Goal: Navigation & Orientation: Understand site structure

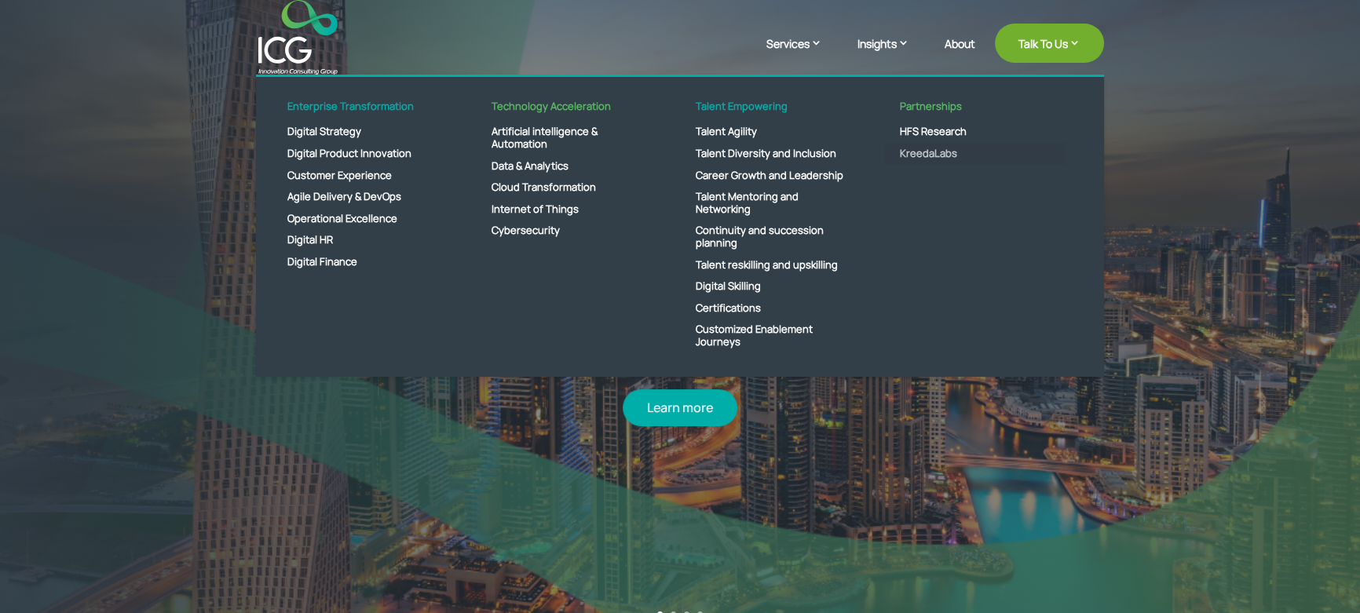
click at [923, 153] on link "KreedaLabs" at bounding box center [974, 154] width 181 height 22
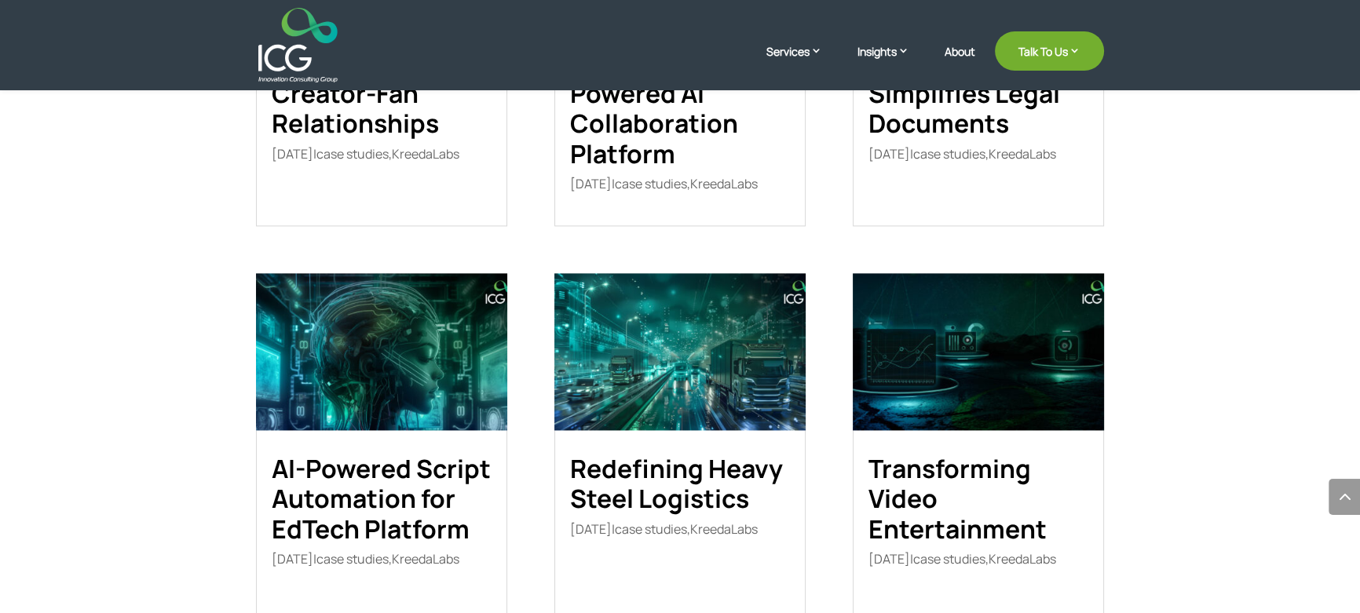
scroll to position [3284, 0]
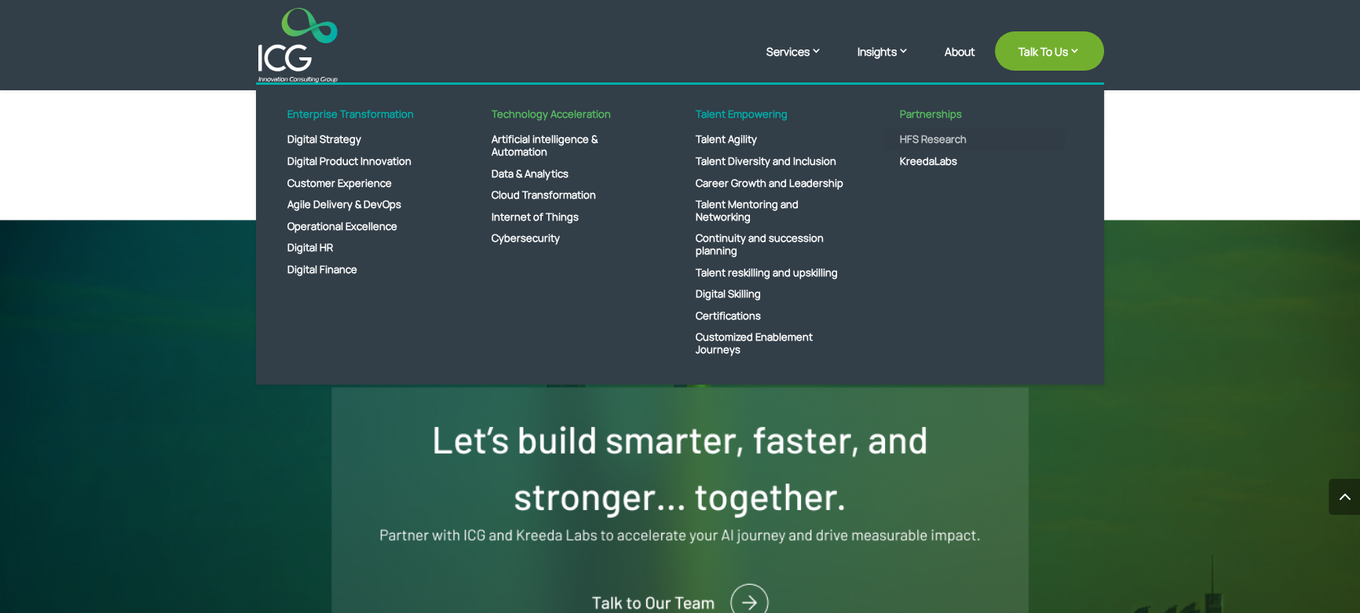
click at [915, 133] on link "HFS Research" at bounding box center [974, 140] width 181 height 22
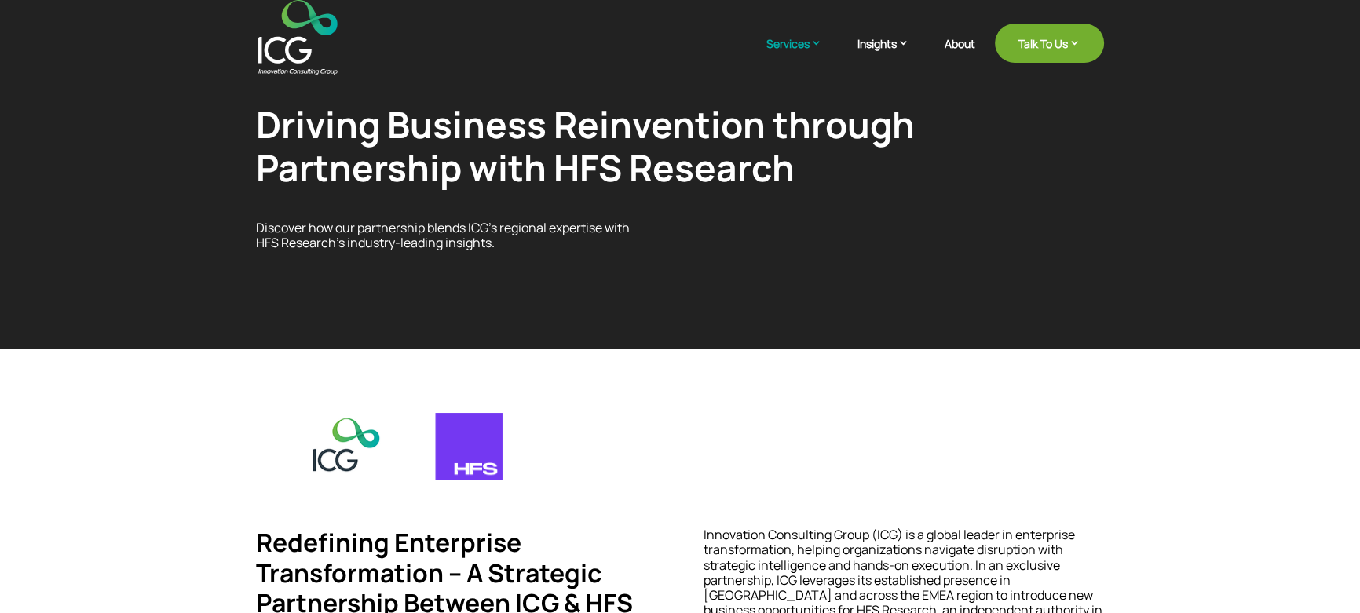
drag, startPoint x: 787, startPoint y: 226, endPoint x: 773, endPoint y: 247, distance: 25.5
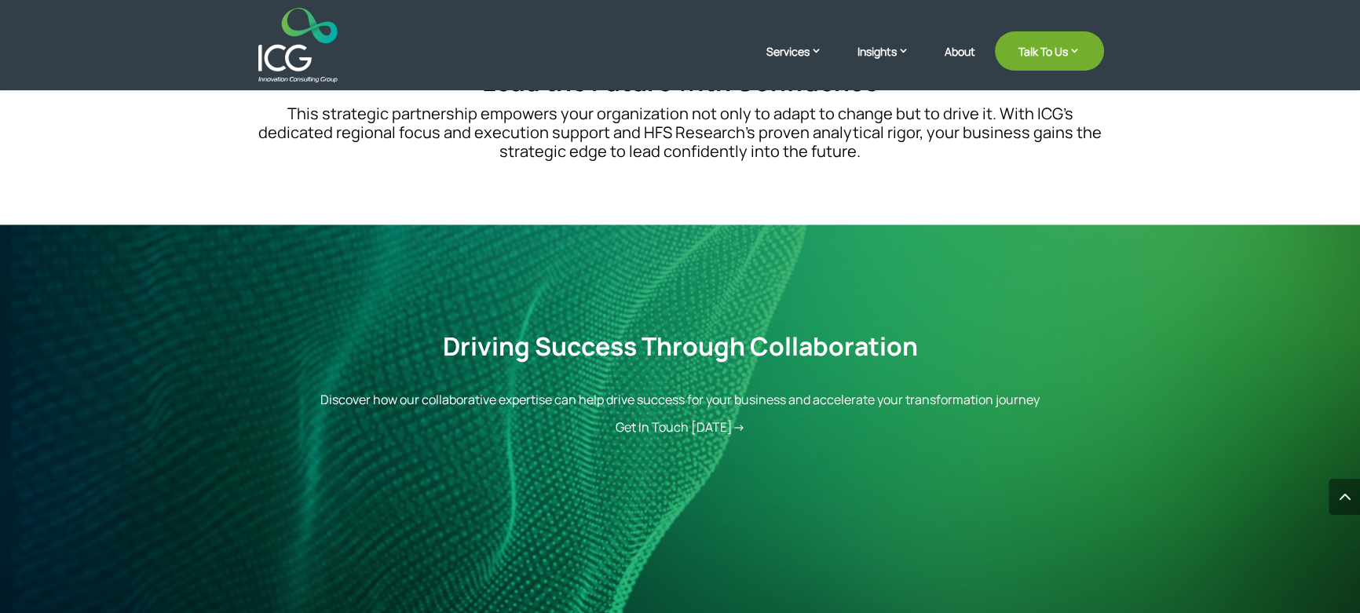
scroll to position [3570, 0]
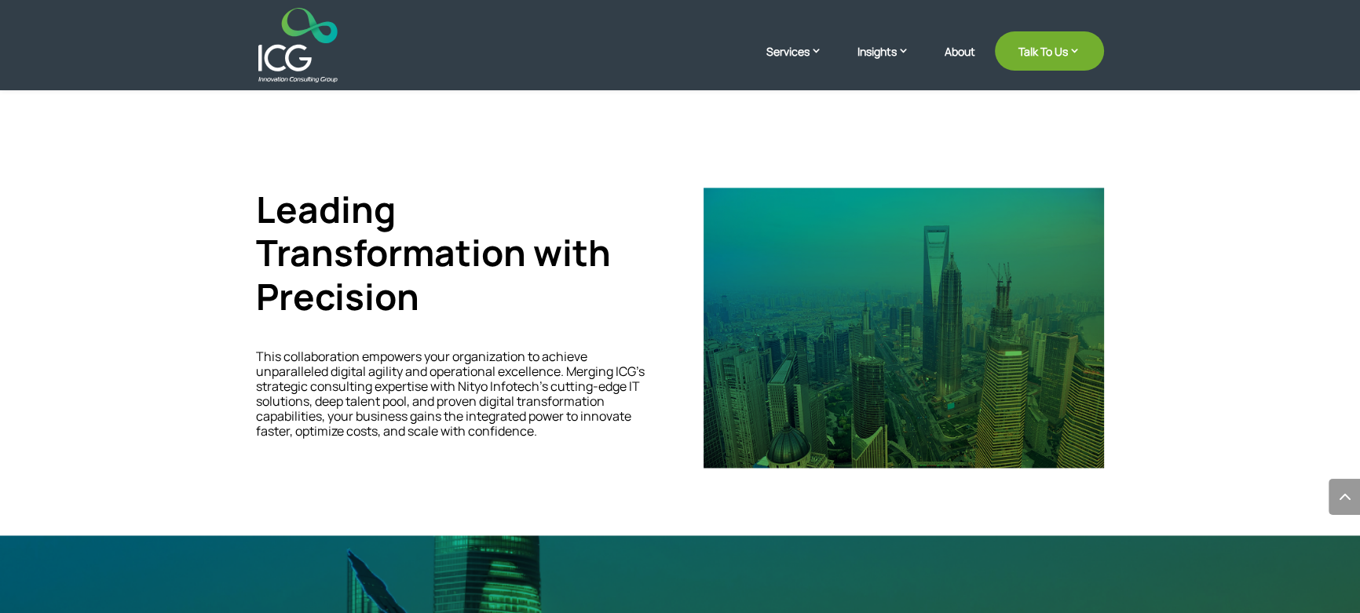
scroll to position [2784, 0]
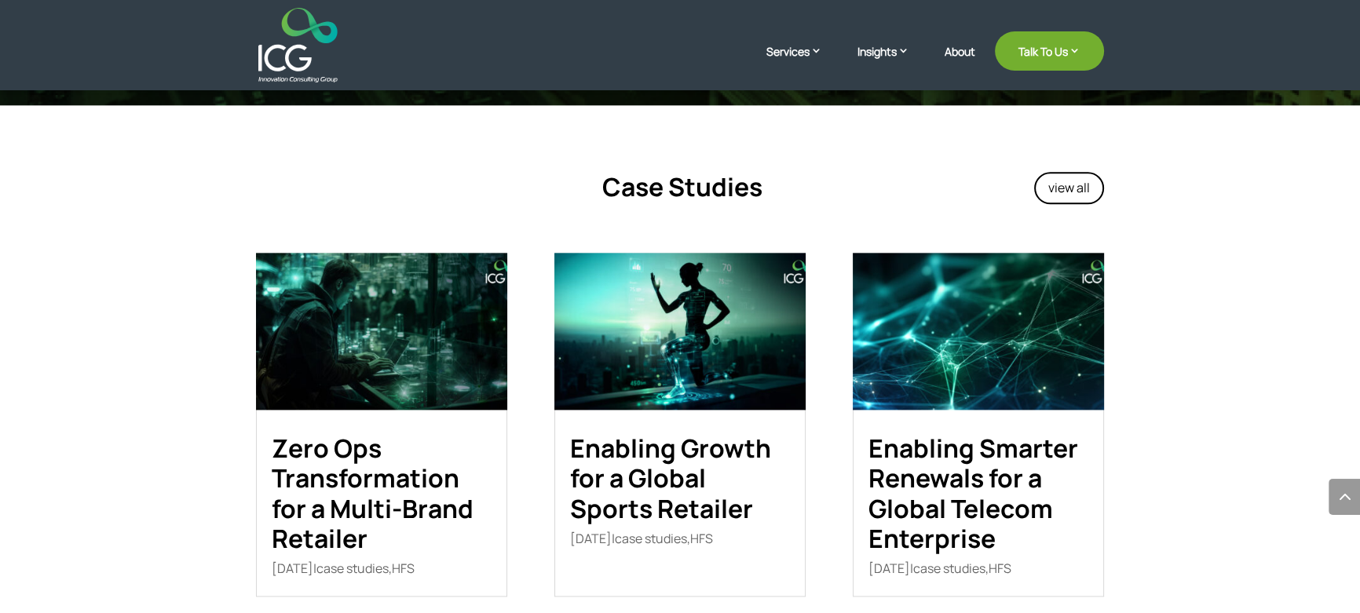
scroll to position [2713, 0]
